Goal: Task Accomplishment & Management: Manage account settings

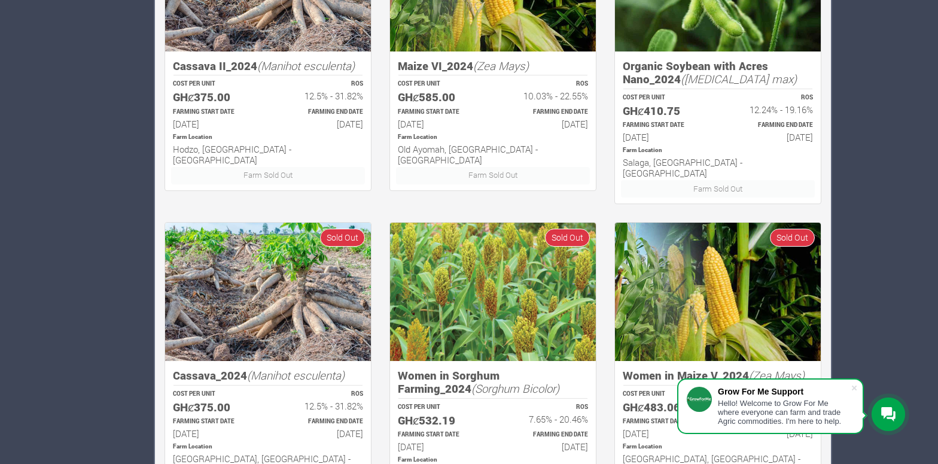
scroll to position [784, 0]
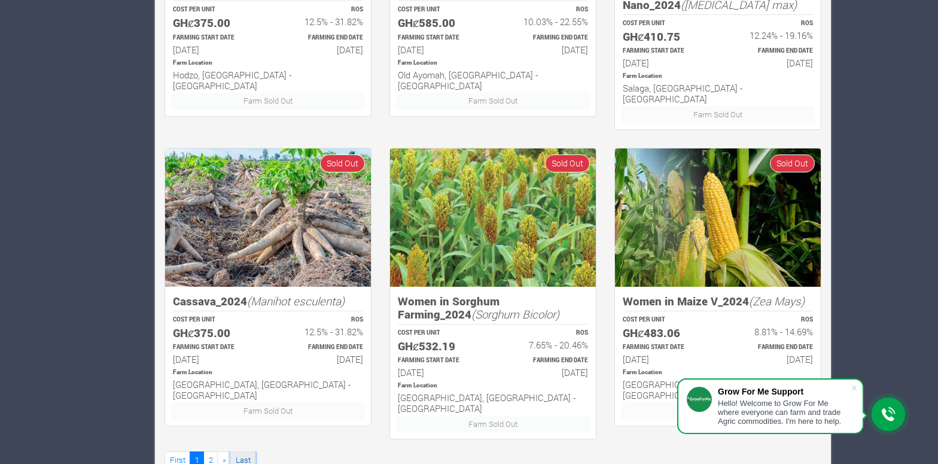
click at [247, 451] on link "Last" at bounding box center [242, 459] width 25 height 17
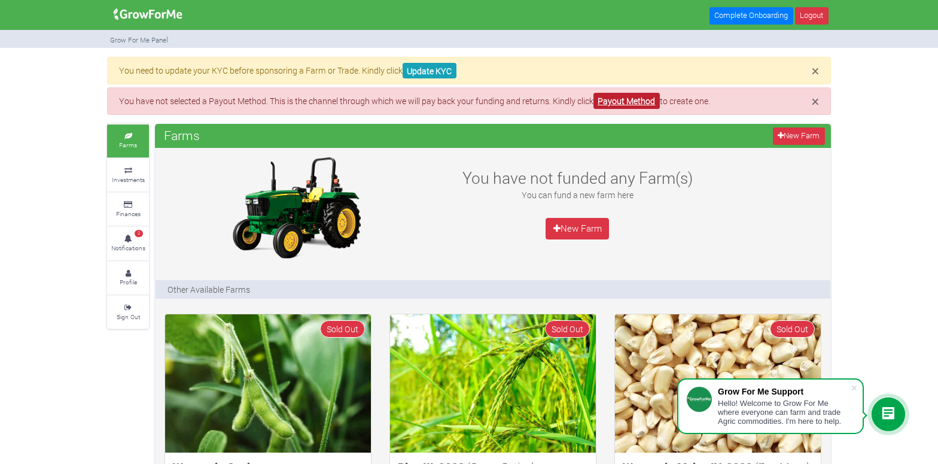
click at [658, 104] on link "Payout Method" at bounding box center [627, 101] width 66 height 16
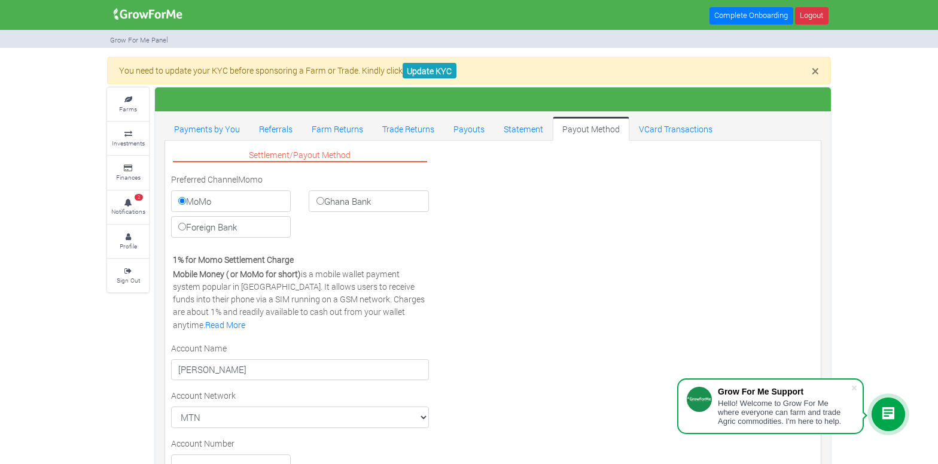
click at [404, 191] on label "Ghana Bank" at bounding box center [369, 201] width 120 height 22
click at [324, 197] on input "Ghana Bank" at bounding box center [321, 201] width 8 height 8
radio input "true"
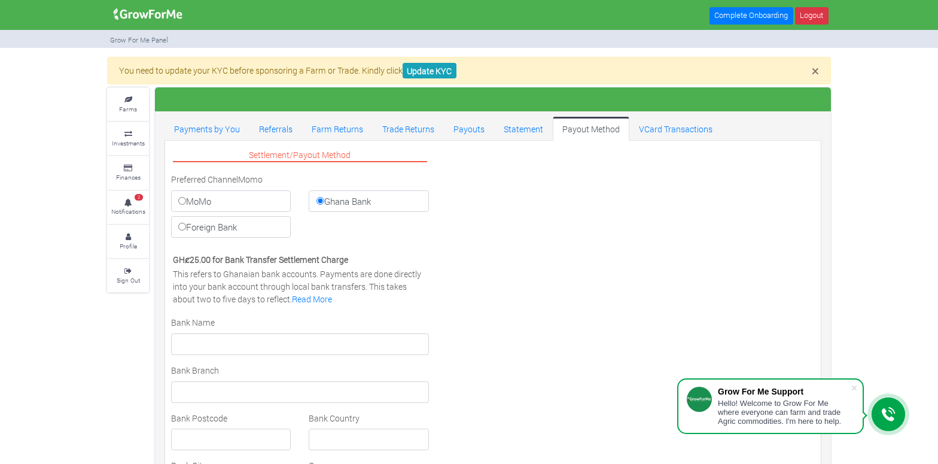
click at [257, 207] on label "MoMo" at bounding box center [231, 201] width 120 height 22
click at [186, 205] on input "MoMo" at bounding box center [182, 201] width 8 height 8
radio input "true"
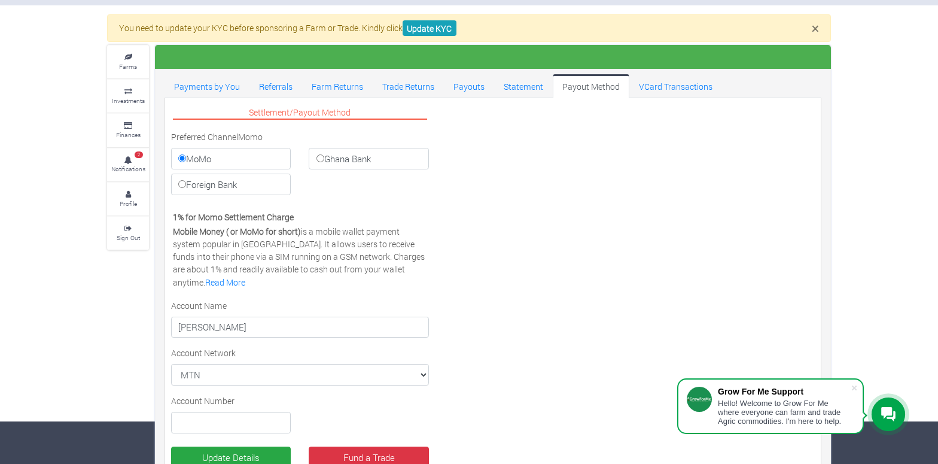
scroll to position [111, 0]
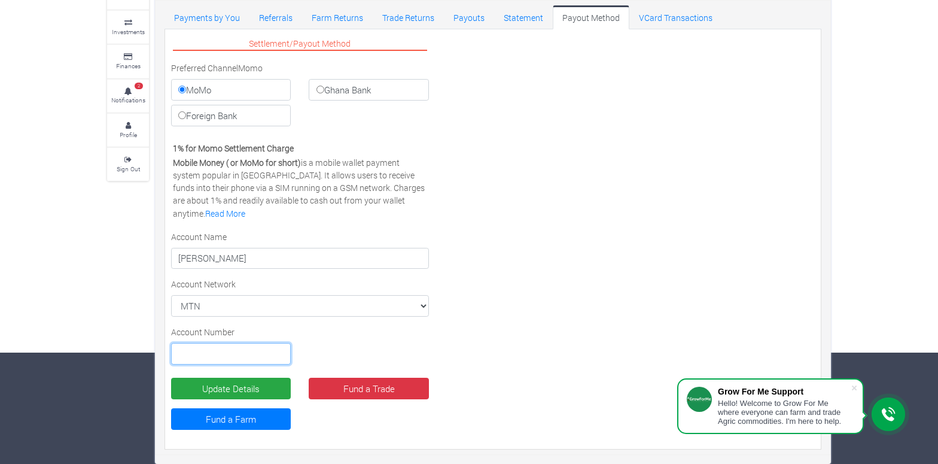
click at [254, 351] on input "text" at bounding box center [231, 354] width 120 height 22
type input "0532942983"
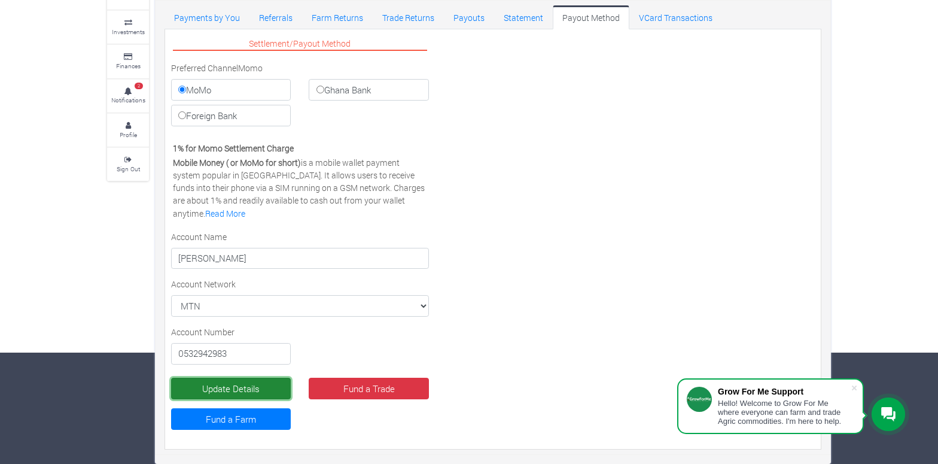
click at [255, 387] on button "Update Details" at bounding box center [231, 389] width 120 height 22
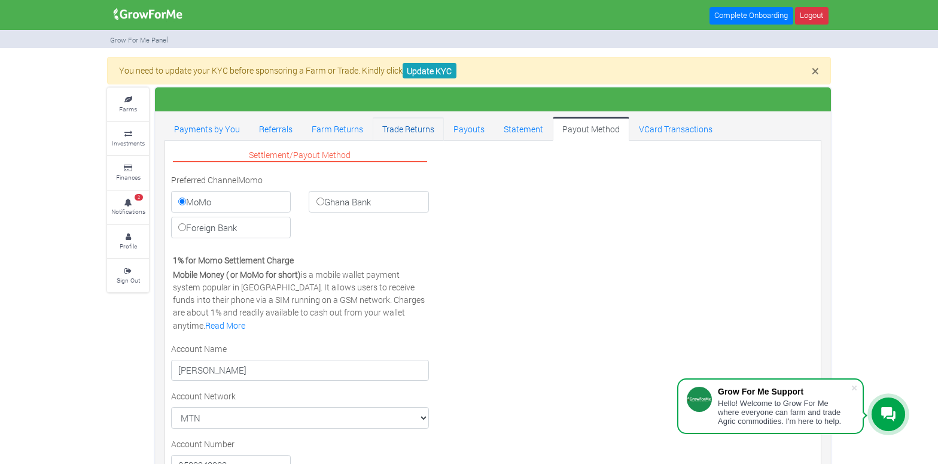
click at [395, 132] on link "Trade Returns" at bounding box center [408, 129] width 71 height 24
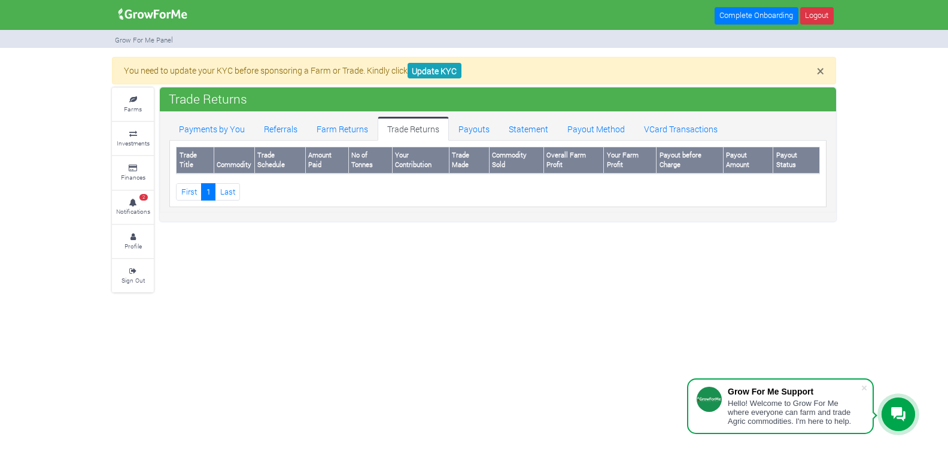
click at [907, 411] on div at bounding box center [898, 414] width 34 height 34
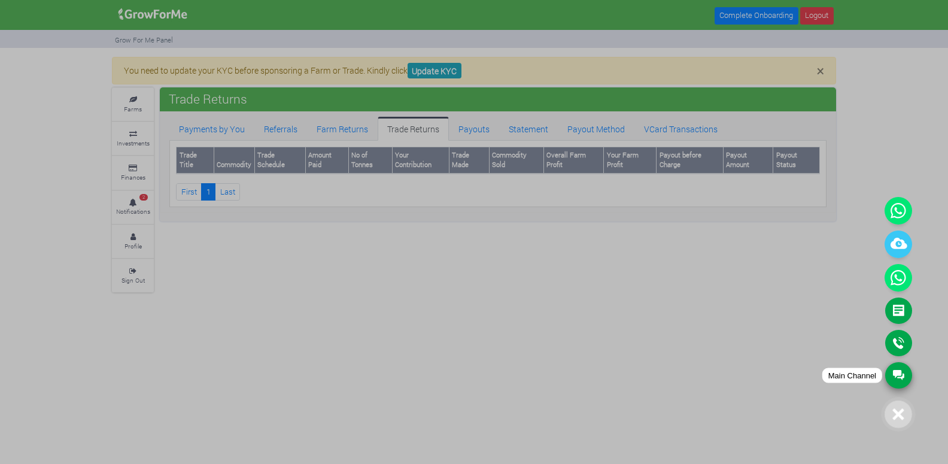
click at [898, 370] on link "Main Channel" at bounding box center [898, 375] width 27 height 26
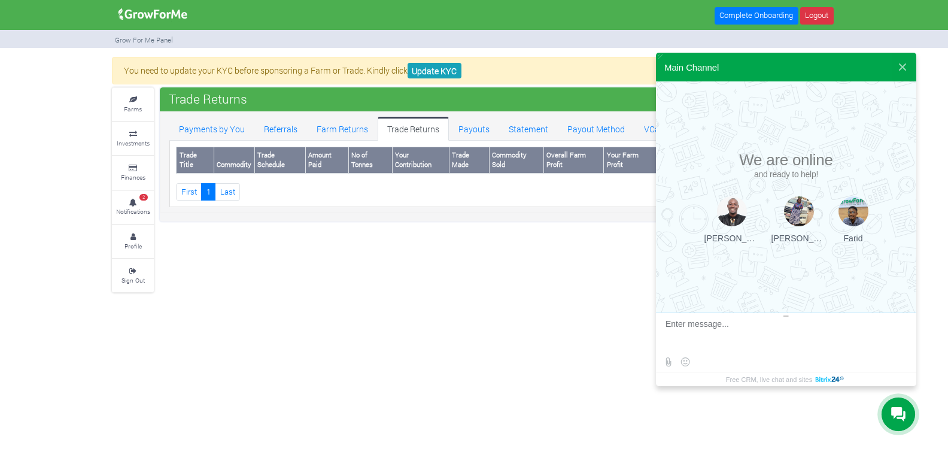
click at [741, 331] on textarea at bounding box center [784, 335] width 238 height 32
type textarea "hi"
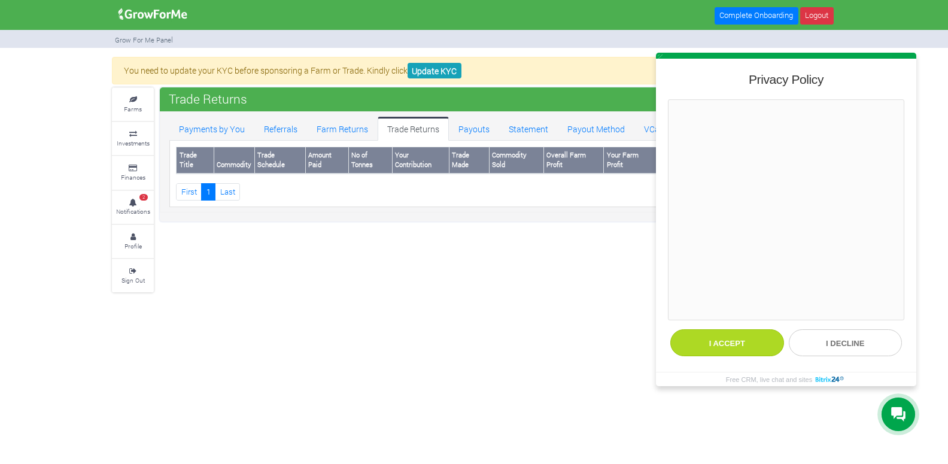
click at [735, 338] on button "I accept" at bounding box center [727, 342] width 114 height 27
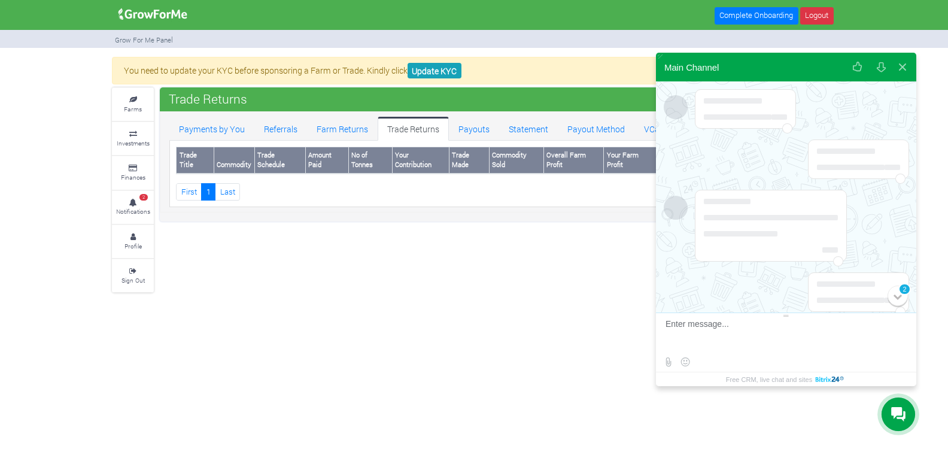
scroll to position [130, 0]
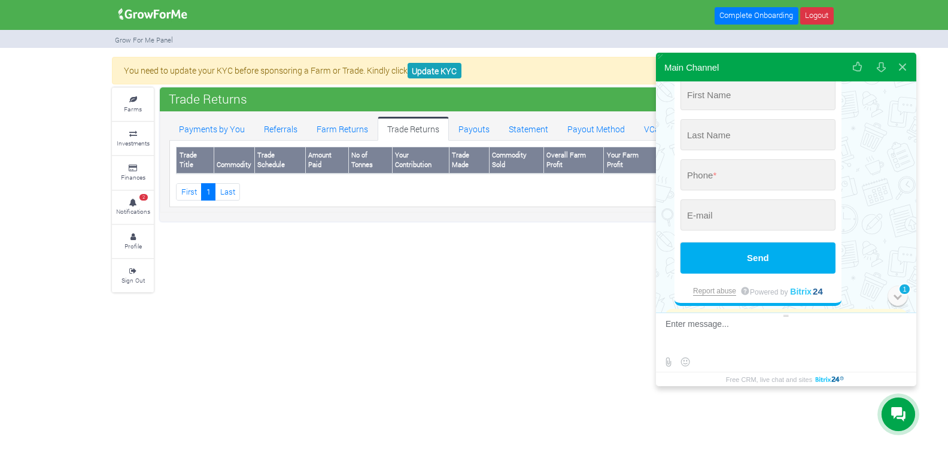
click at [899, 291] on div "1" at bounding box center [904, 289] width 12 height 12
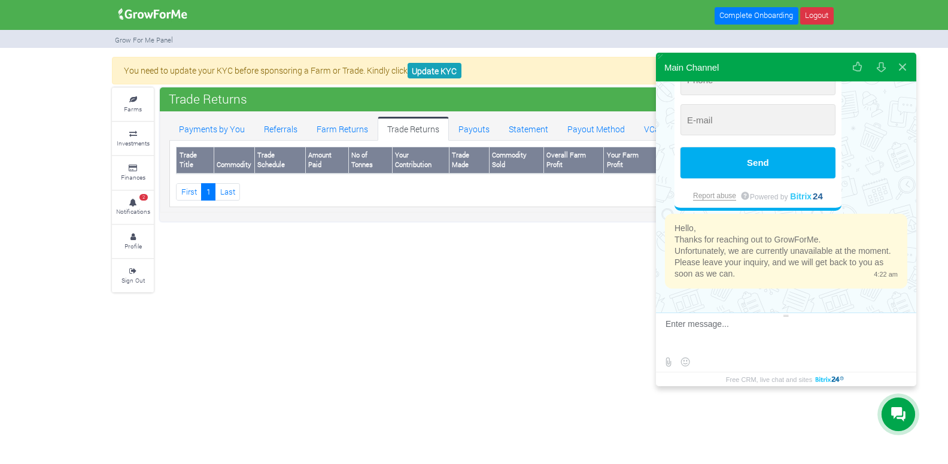
click at [899, 291] on div "[DATE] Conversation #35316 hi 4:22 am Please introduce yourself First Name * La…" at bounding box center [786, 196] width 260 height 231
click at [899, 291] on div "Hello, Thanks for reaching out to GrowForMe. Unfortunately, we are currently un…" at bounding box center [786, 253] width 260 height 78
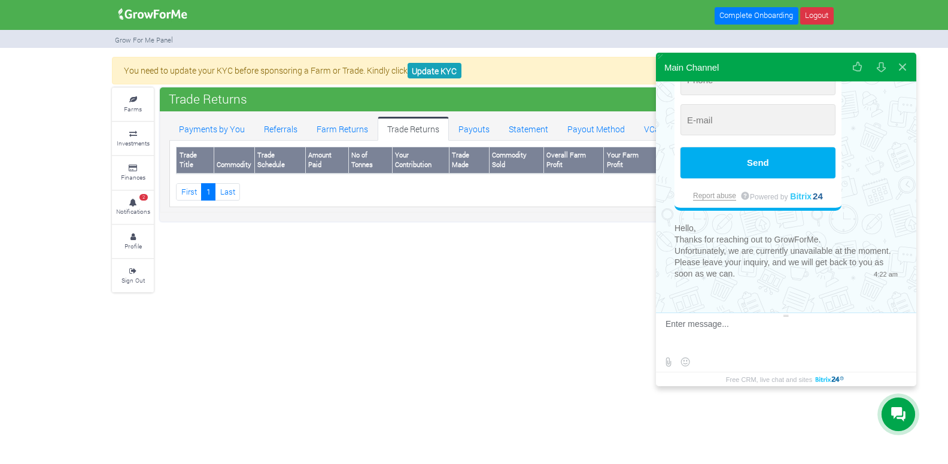
click at [590, 293] on div "× You need to update your KYC before sponsoring a Farm or Trade. Kindly click U…" at bounding box center [474, 175] width 742 height 236
click at [882, 65] on button at bounding box center [881, 67] width 22 height 29
click at [881, 65] on button at bounding box center [881, 67] width 22 height 29
click at [901, 65] on button at bounding box center [903, 67] width 22 height 29
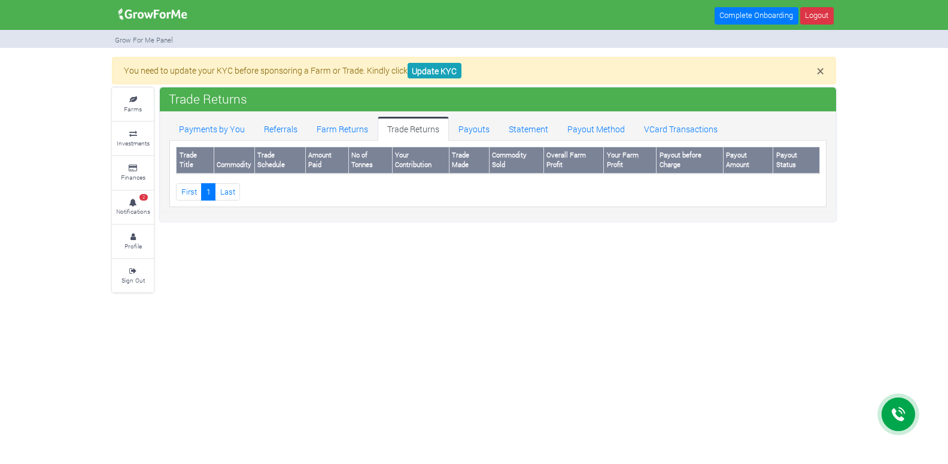
click at [529, 325] on div "Complete Onboarding Logout Grow For Me Panel × Update KYC Farms" at bounding box center [474, 232] width 948 height 464
click at [817, 8] on link "Logout" at bounding box center [817, 15] width 34 height 17
